Goal: Navigation & Orientation: Go to known website

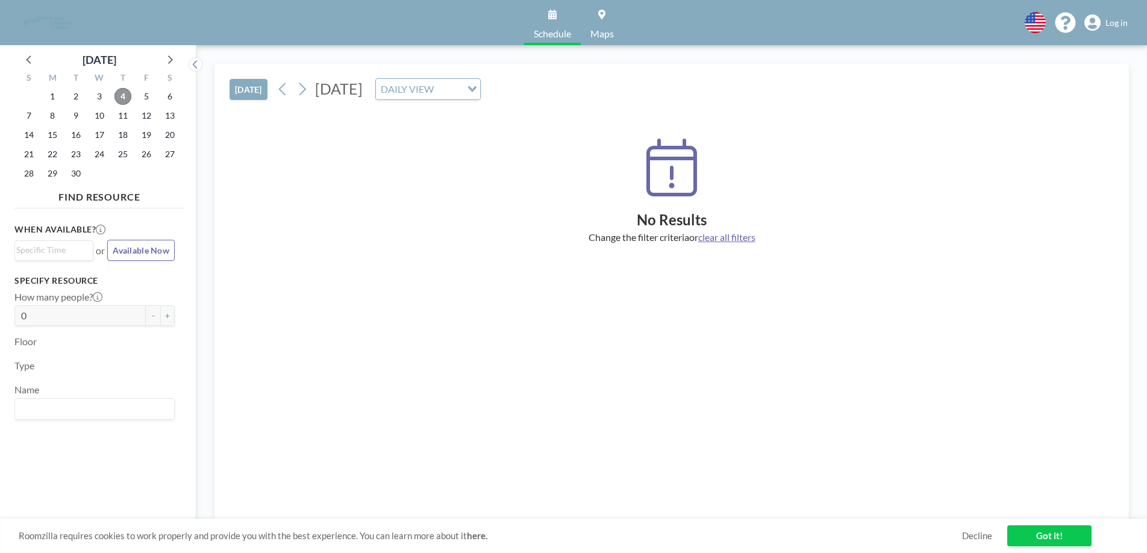
click at [122, 93] on span "4" at bounding box center [122, 96] width 17 height 17
click at [1114, 22] on span "Log in" at bounding box center [1116, 22] width 22 height 11
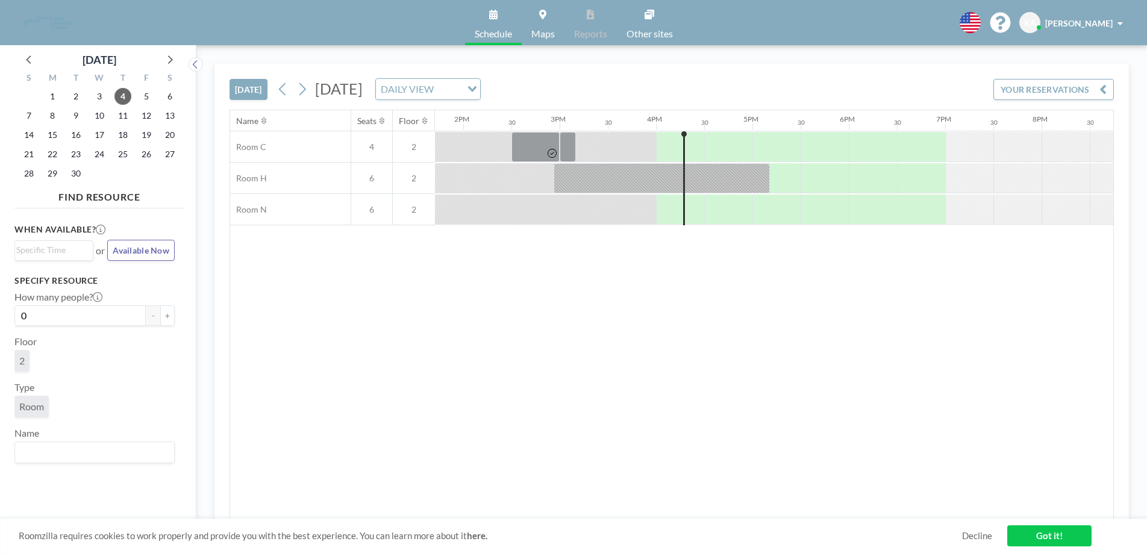
scroll to position [0, 1494]
